Goal: Information Seeking & Learning: Learn about a topic

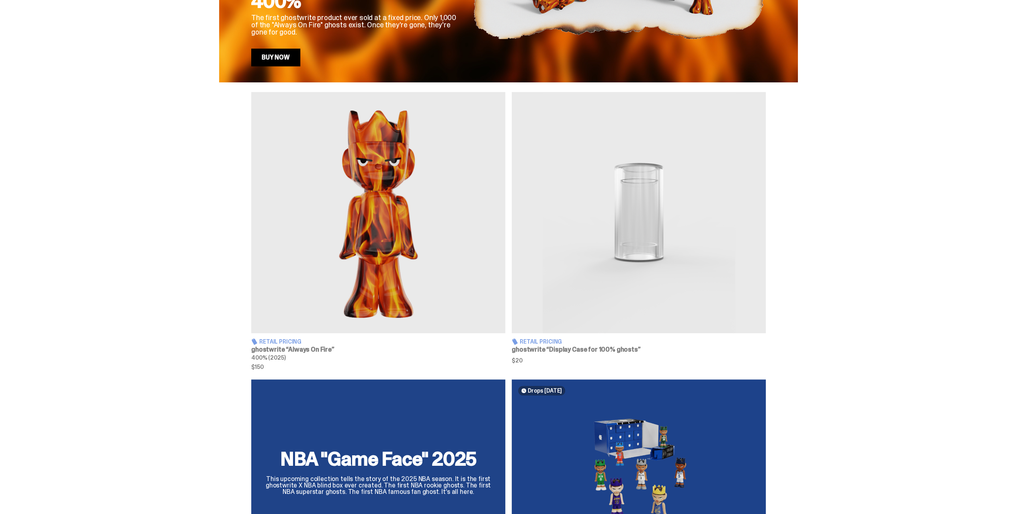
scroll to position [144, 0]
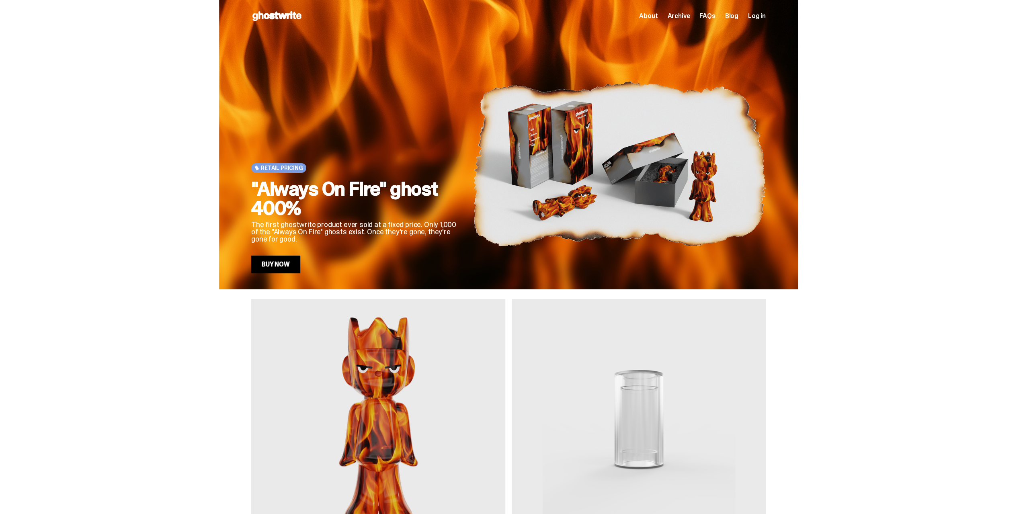
click at [655, 16] on span "About" at bounding box center [648, 16] width 18 height 6
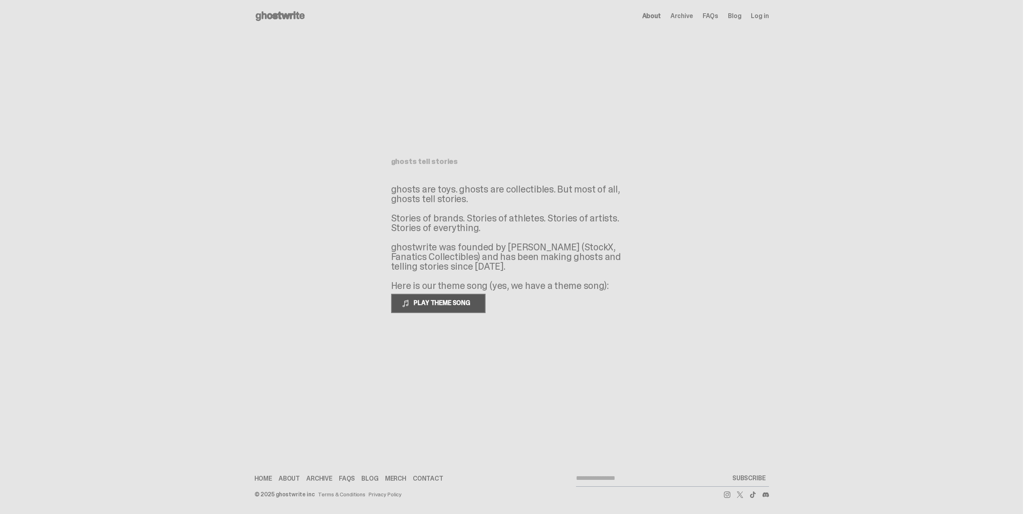
click at [474, 312] on button "PLAY THEME SONG" at bounding box center [438, 303] width 94 height 19
click at [710, 14] on span "FAQs" at bounding box center [711, 16] width 16 height 6
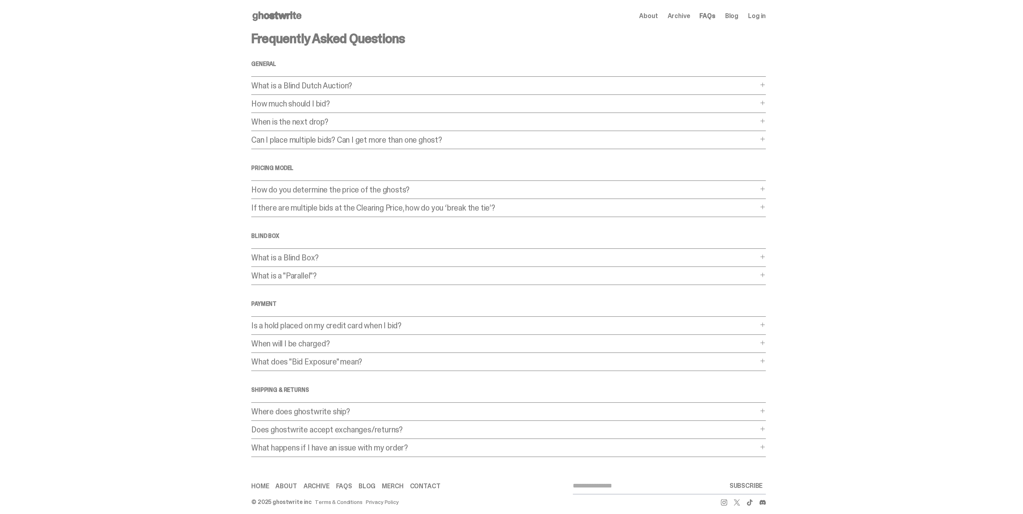
click at [385, 81] on div "Frequently Asked Questions General What is a Blind Dutch Auction? What is a Bli…" at bounding box center [508, 244] width 515 height 425
click at [384, 84] on p "What is a Blind Dutch Auction?" at bounding box center [504, 86] width 507 height 8
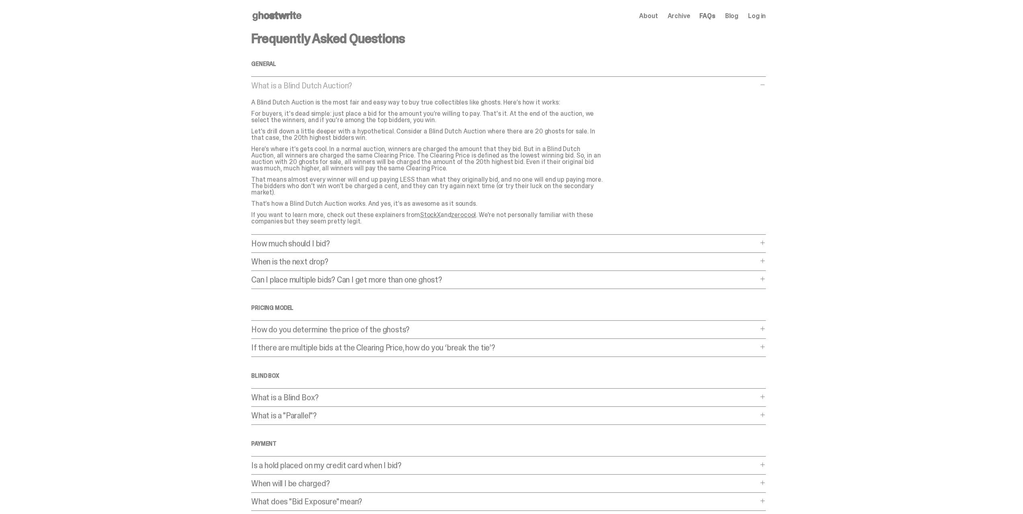
click at [384, 84] on p "What is a Blind Dutch Auction?" at bounding box center [504, 86] width 507 height 8
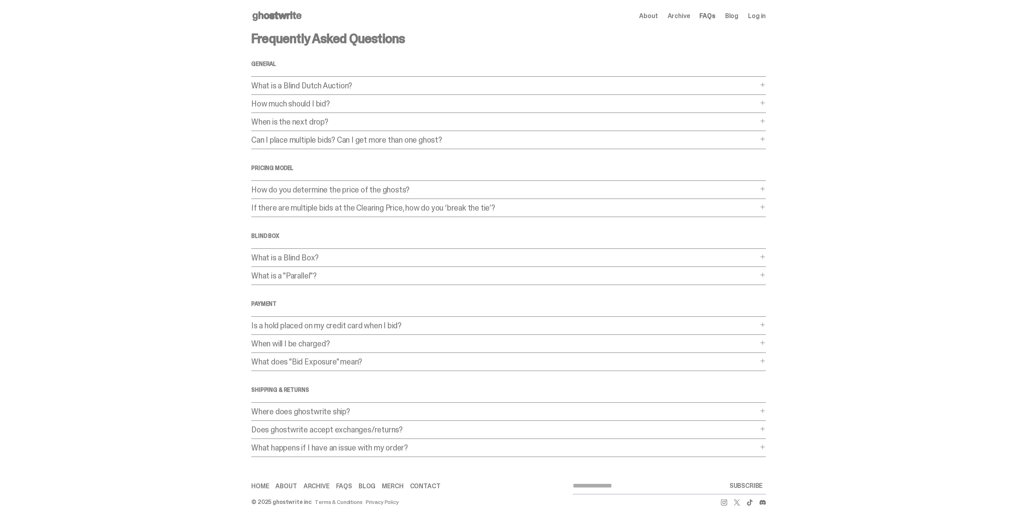
click at [394, 483] on link "Merch" at bounding box center [392, 486] width 21 height 6
